Goal: Book appointment/travel/reservation

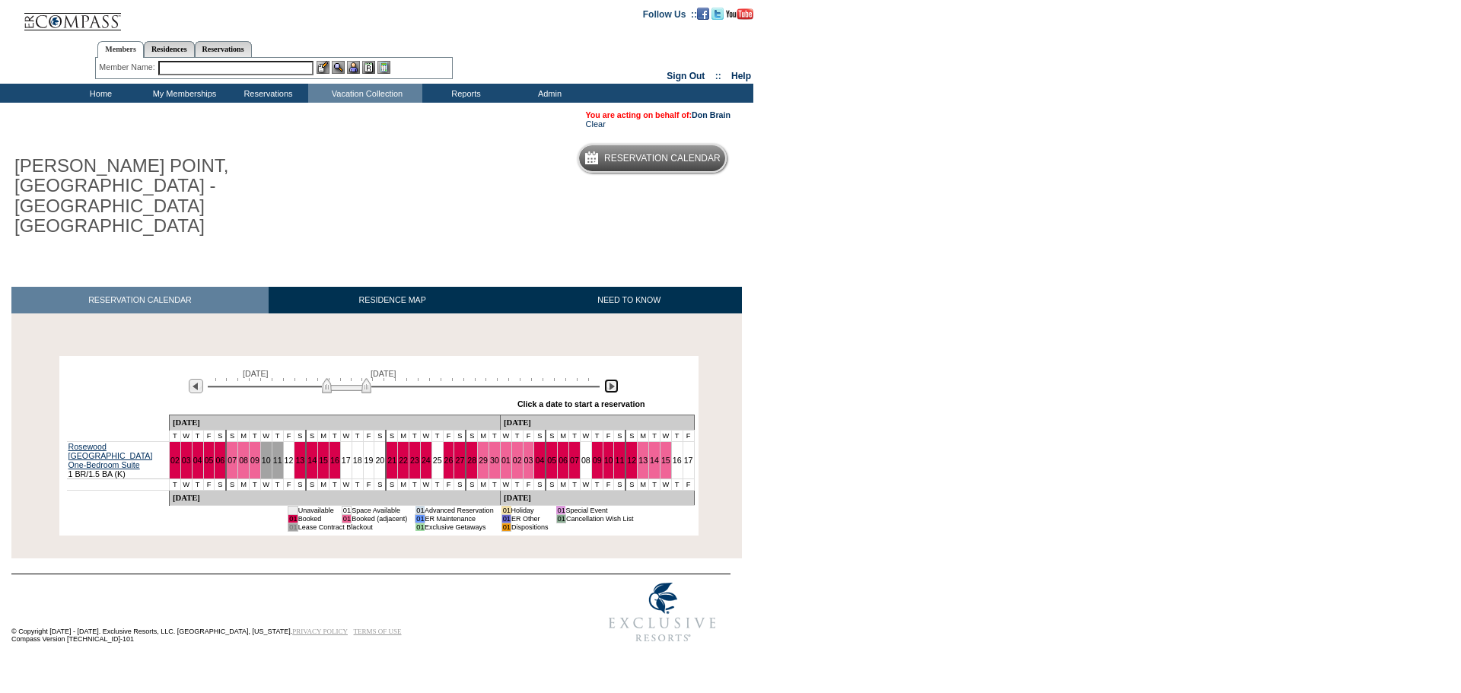
click at [613, 379] on img at bounding box center [611, 386] width 14 height 14
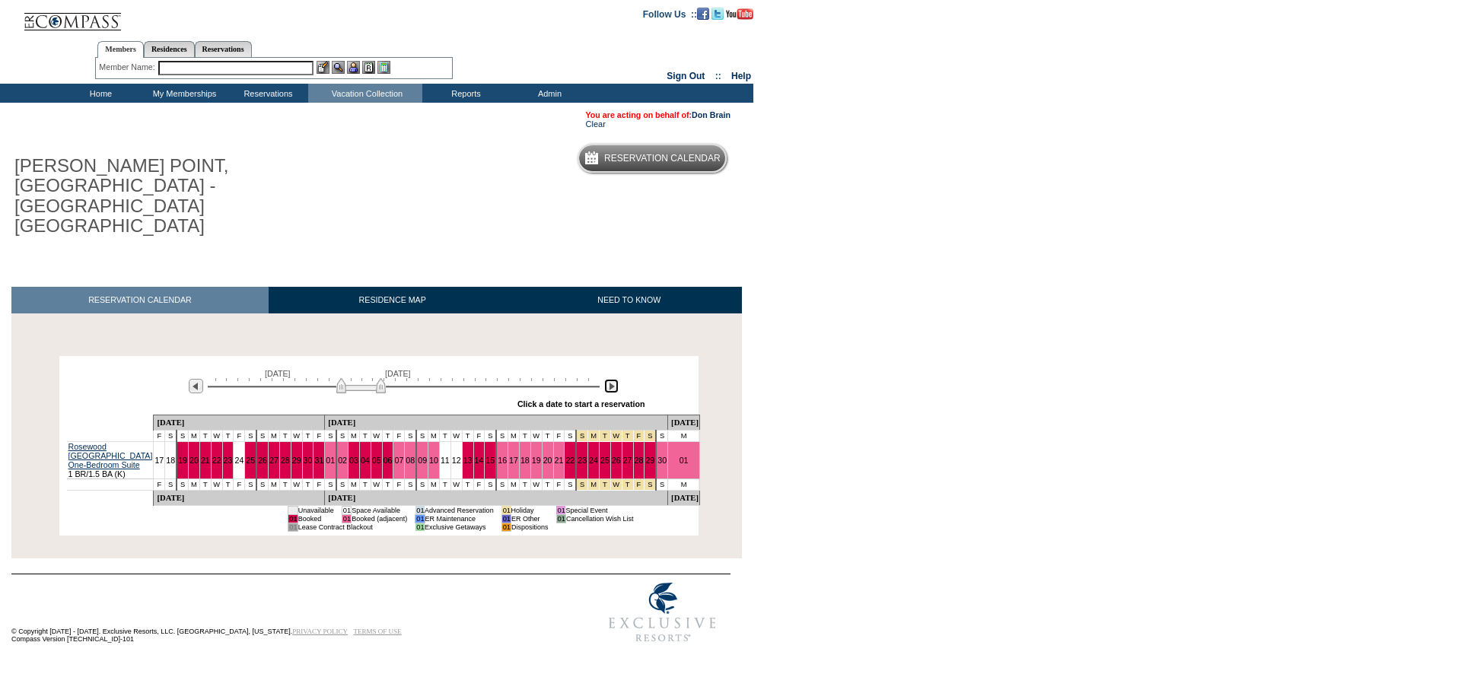
click at [613, 379] on img at bounding box center [611, 386] width 14 height 14
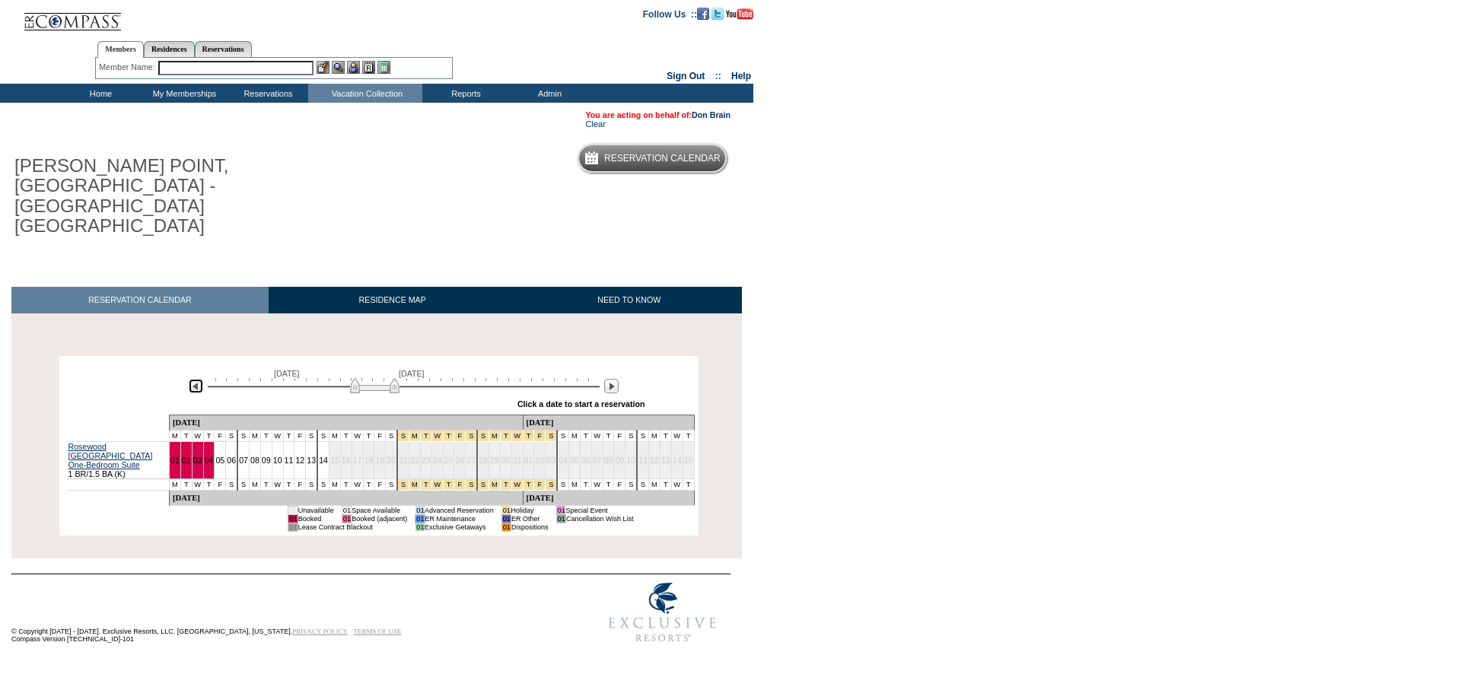
click at [198, 379] on img at bounding box center [196, 386] width 14 height 14
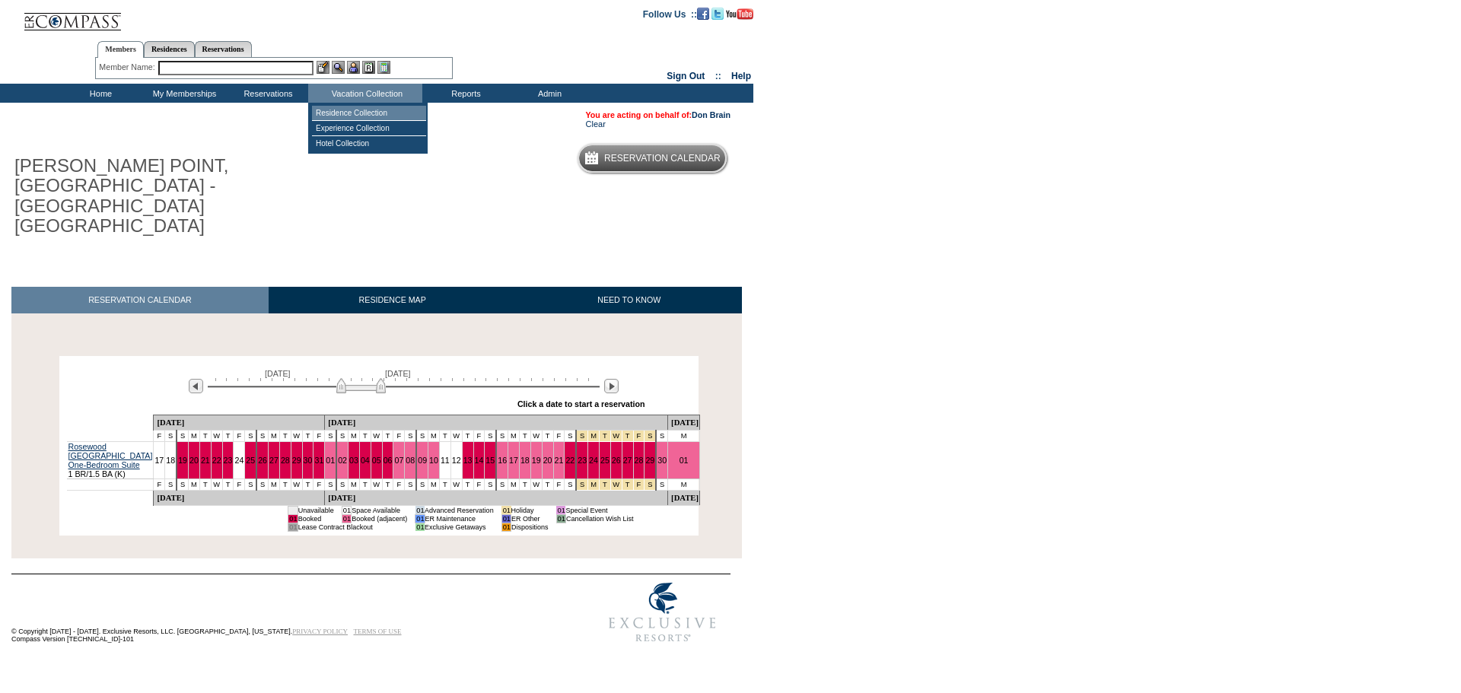
click at [352, 110] on td "Residence Collection" at bounding box center [369, 113] width 114 height 15
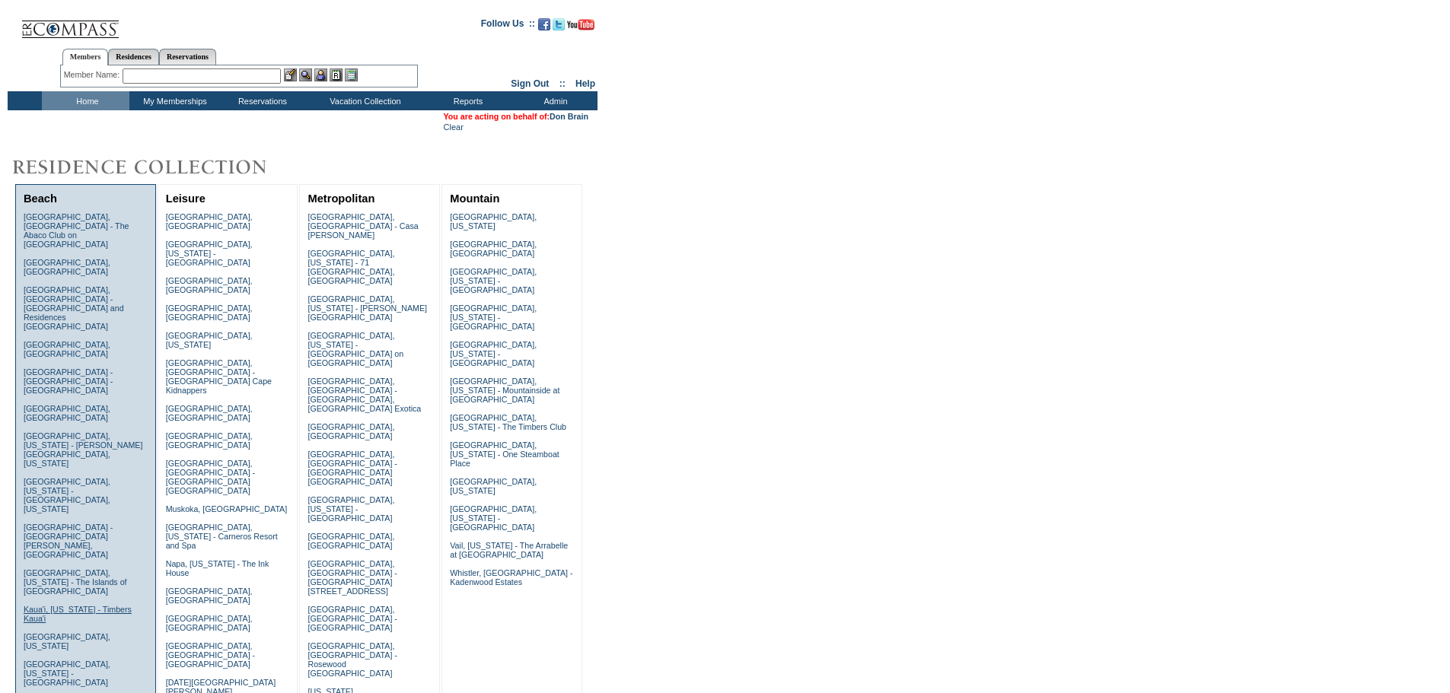
click at [56, 605] on link "Kaua'i, [US_STATE] - Timbers Kaua'i" at bounding box center [78, 614] width 108 height 18
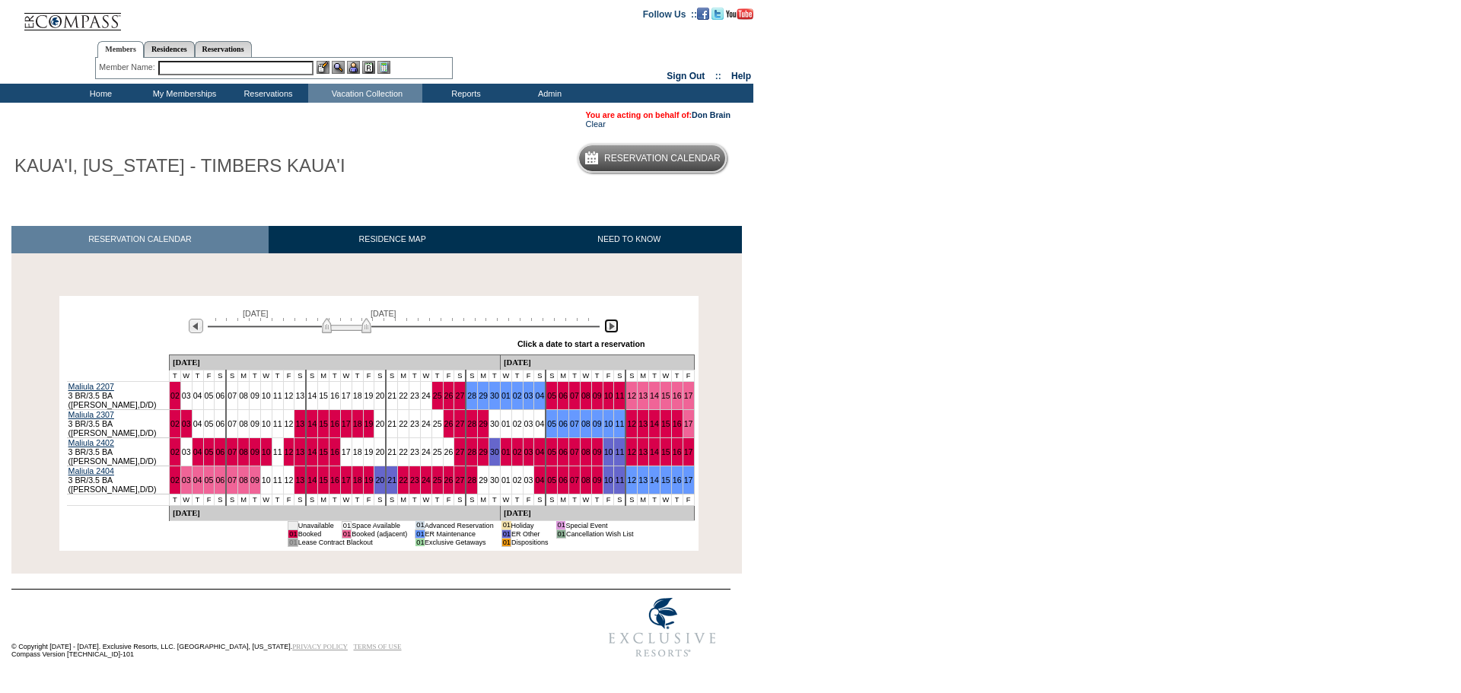
click at [610, 330] on img at bounding box center [611, 326] width 14 height 14
